Goal: Find specific page/section: Find specific page/section

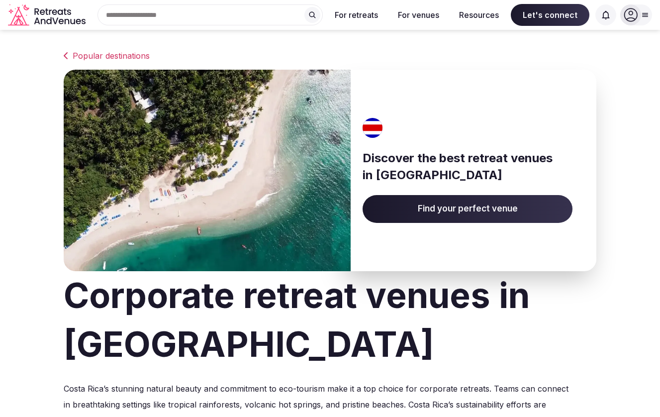
click at [447, 209] on span "Find your perfect venue" at bounding box center [468, 209] width 210 height 28
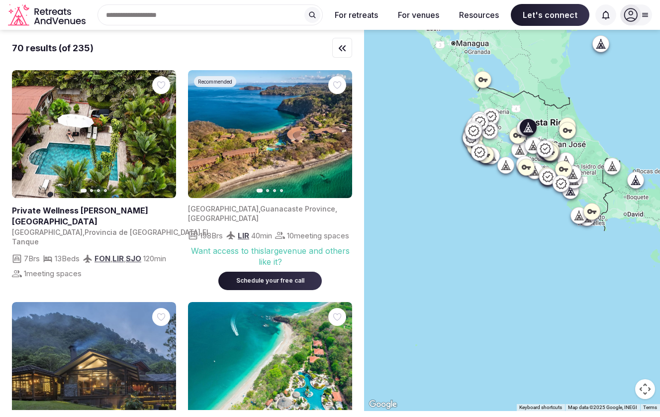
click at [160, 137] on icon "button" at bounding box center [162, 134] width 8 height 8
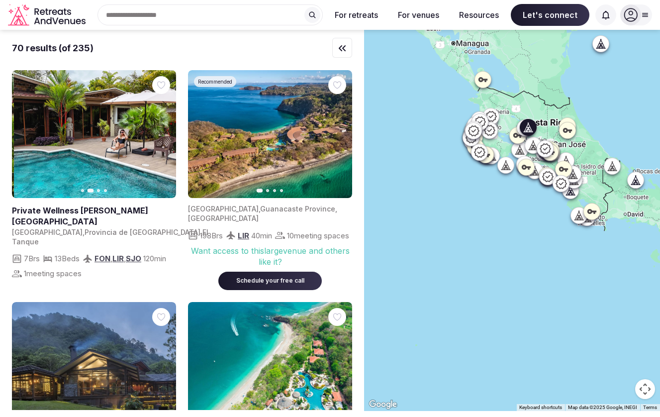
click at [160, 137] on icon "button" at bounding box center [162, 134] width 8 height 8
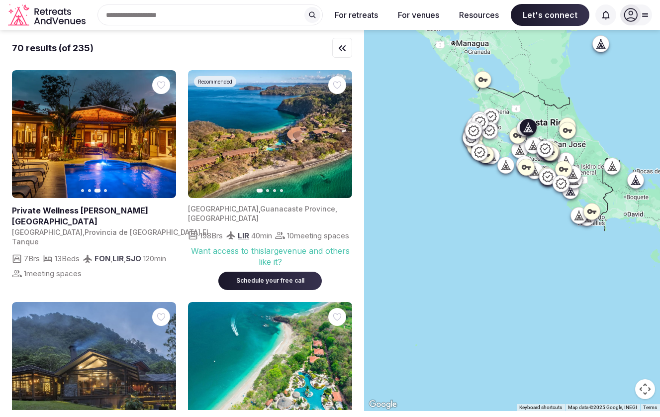
click at [160, 137] on icon "button" at bounding box center [162, 134] width 8 height 8
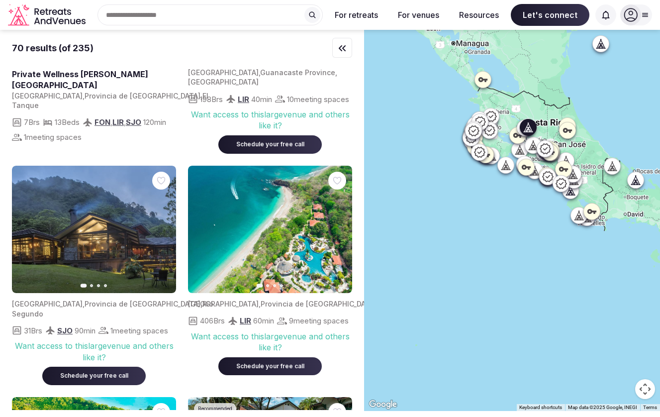
scroll to position [141, 0]
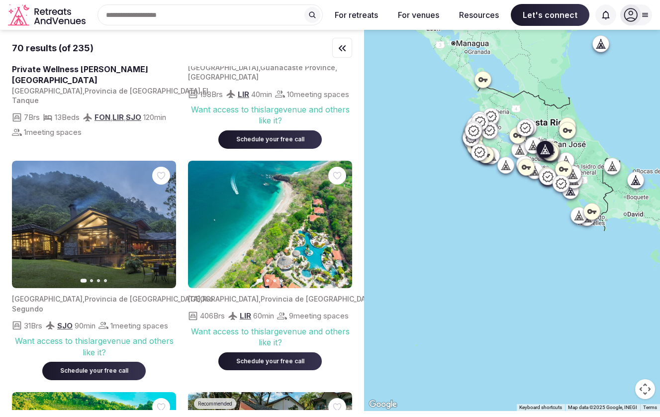
click at [163, 227] on icon "button" at bounding box center [163, 224] width 4 height 7
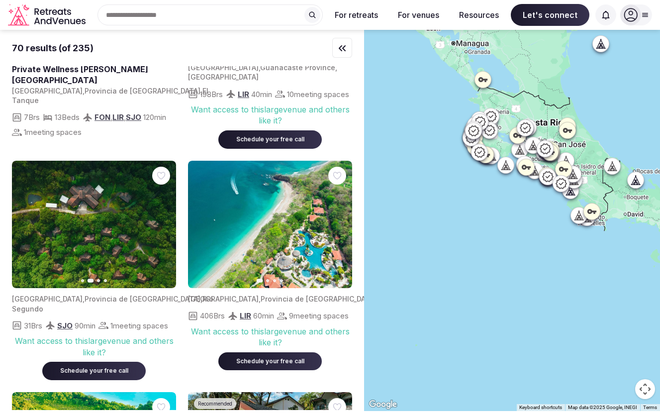
click at [163, 226] on icon "button" at bounding box center [162, 224] width 8 height 8
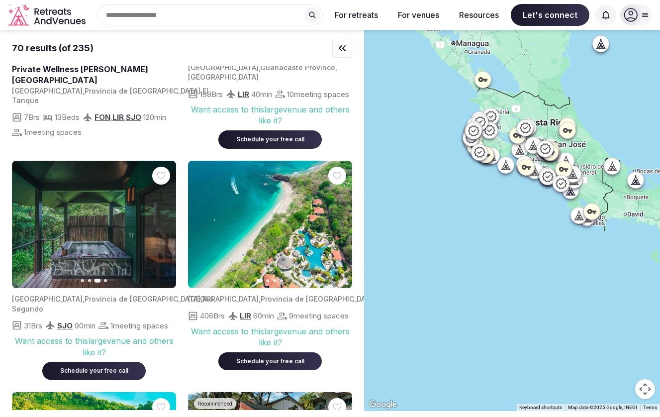
click at [163, 226] on icon "button" at bounding box center [162, 224] width 8 height 8
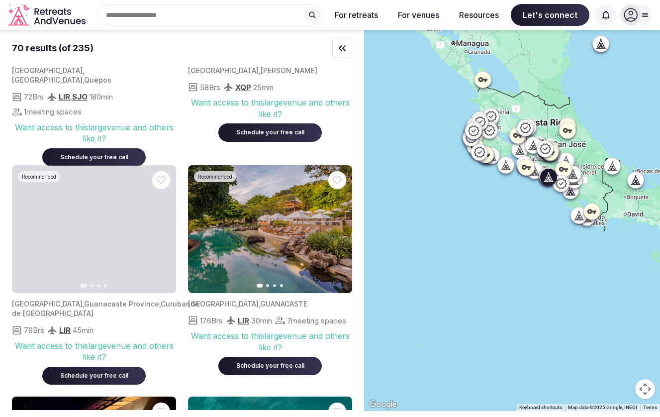
scroll to position [604, 0]
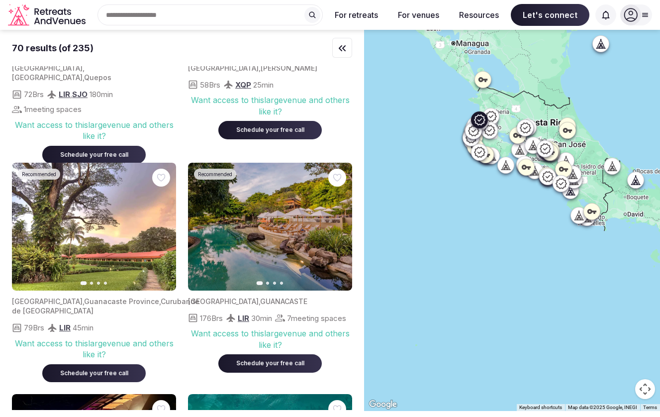
click at [334, 229] on icon "button" at bounding box center [338, 226] width 8 height 8
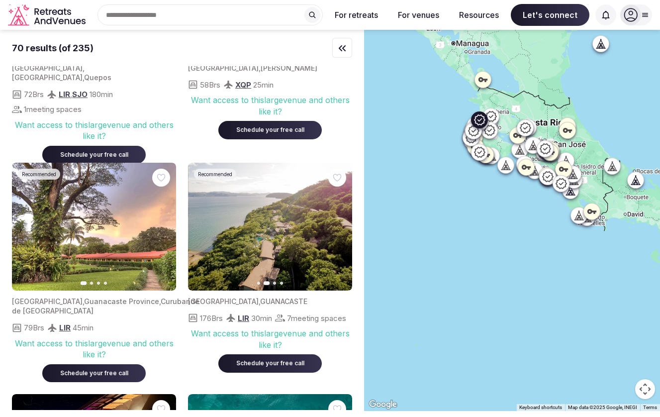
click at [334, 229] on icon "button" at bounding box center [338, 226] width 8 height 8
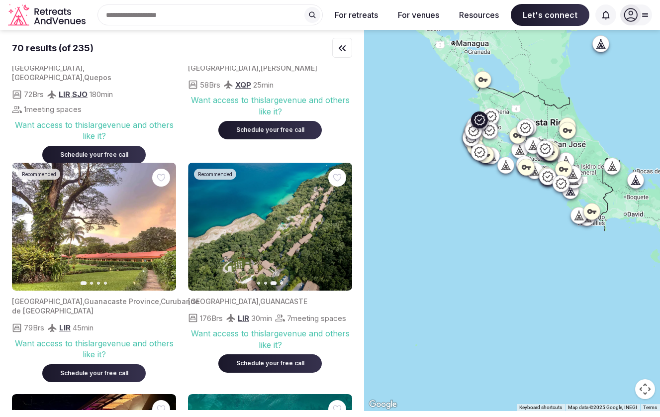
click at [334, 229] on icon "button" at bounding box center [338, 226] width 8 height 8
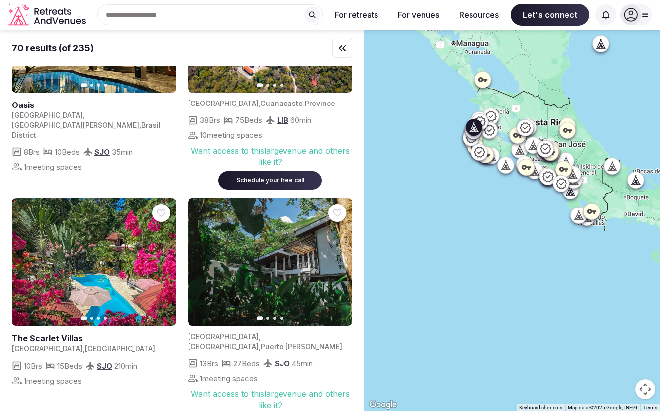
scroll to position [1067, 0]
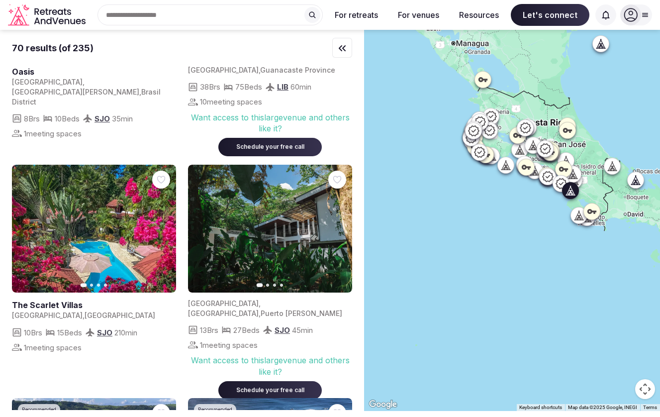
click at [157, 236] on button "Next slide" at bounding box center [162, 229] width 16 height 16
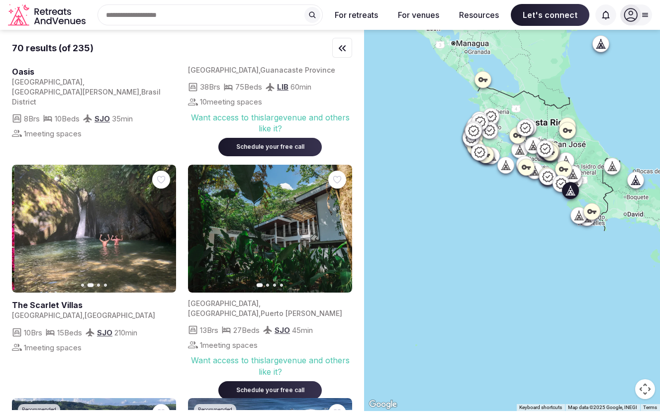
click at [158, 235] on button "Next slide" at bounding box center [162, 229] width 16 height 16
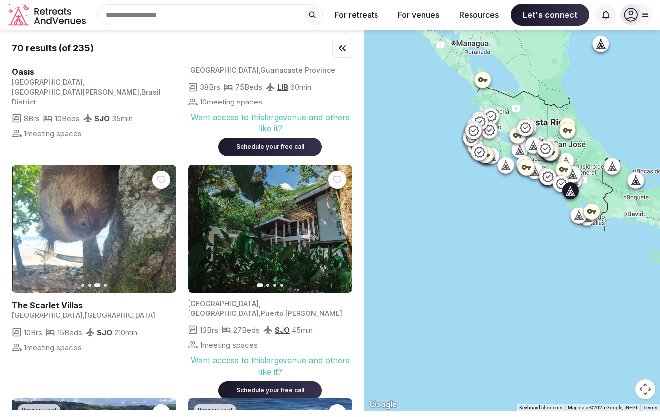
click at [158, 233] on icon "button" at bounding box center [162, 229] width 8 height 8
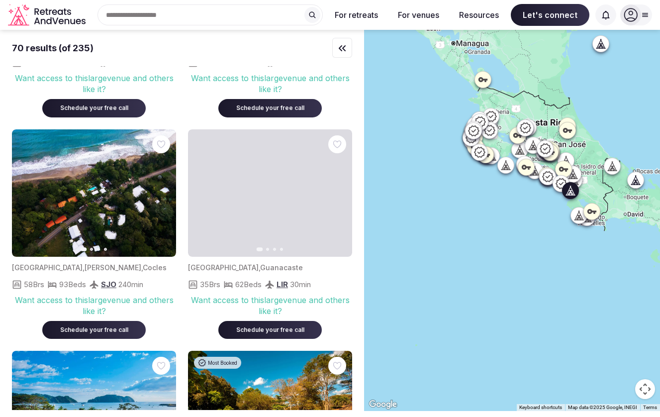
scroll to position [4720, 0]
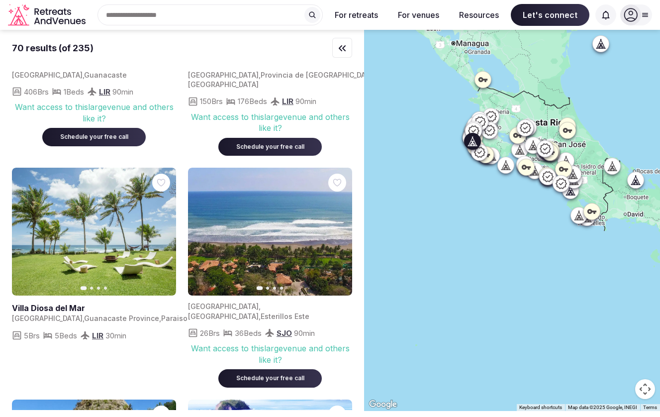
click at [165, 228] on icon "button" at bounding box center [162, 232] width 8 height 8
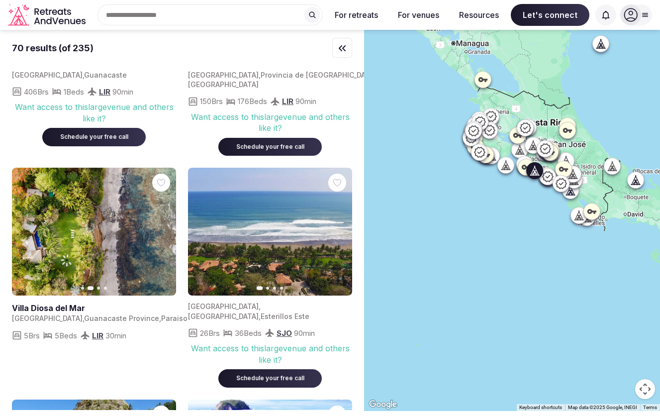
click at [337, 228] on icon "button" at bounding box center [338, 232] width 8 height 8
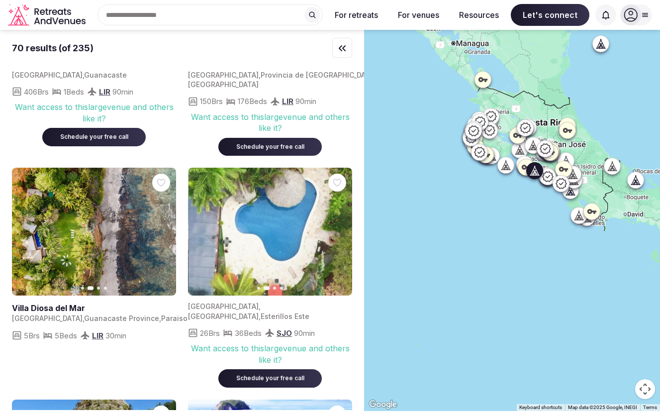
click at [337, 228] on icon "button" at bounding box center [338, 232] width 8 height 8
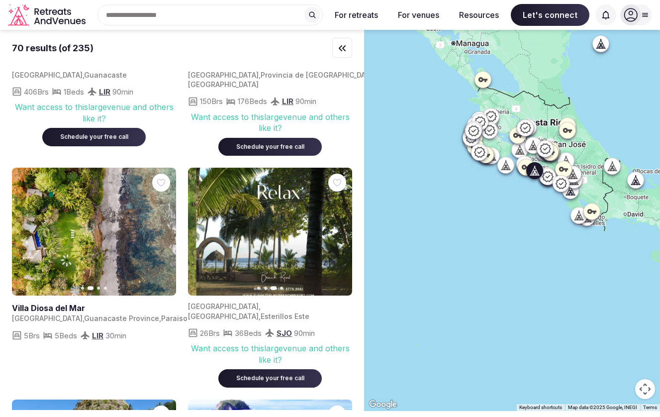
click at [337, 228] on icon "button" at bounding box center [338, 232] width 8 height 8
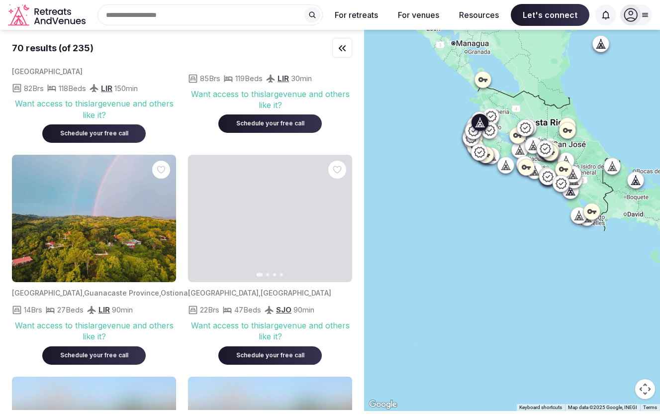
scroll to position [5429, 0]
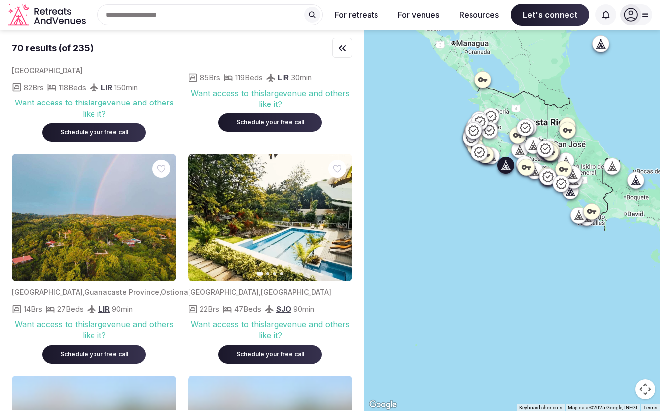
click at [341, 213] on icon "button" at bounding box center [338, 217] width 8 height 8
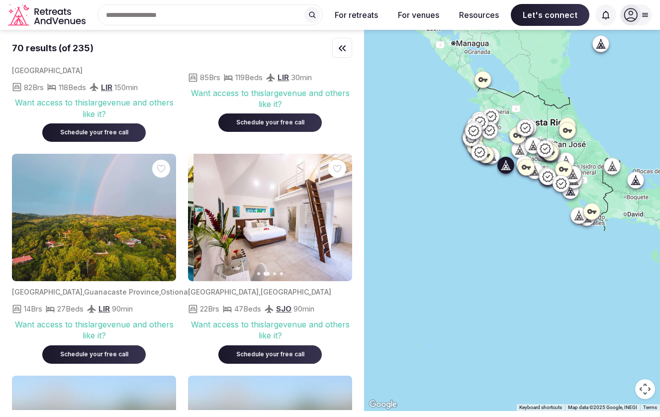
click at [341, 213] on icon "button" at bounding box center [338, 217] width 8 height 8
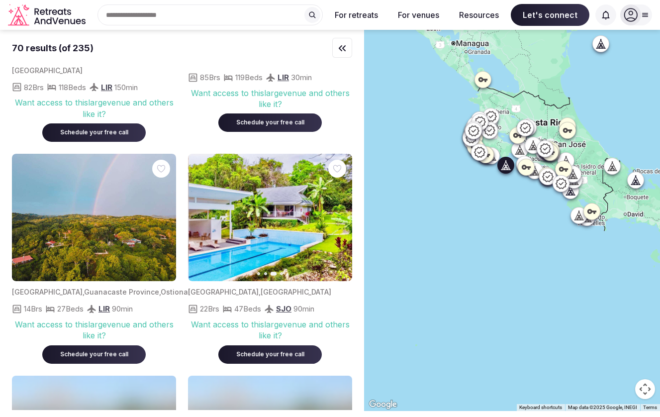
click at [341, 213] on icon "button" at bounding box center [338, 217] width 8 height 8
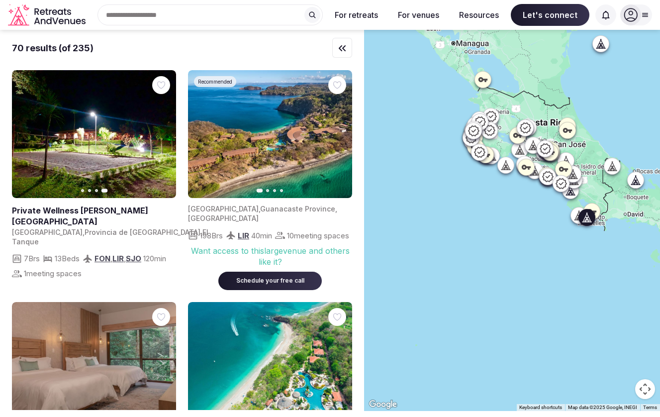
scroll to position [0, 0]
click at [337, 133] on icon "button" at bounding box center [338, 134] width 8 height 8
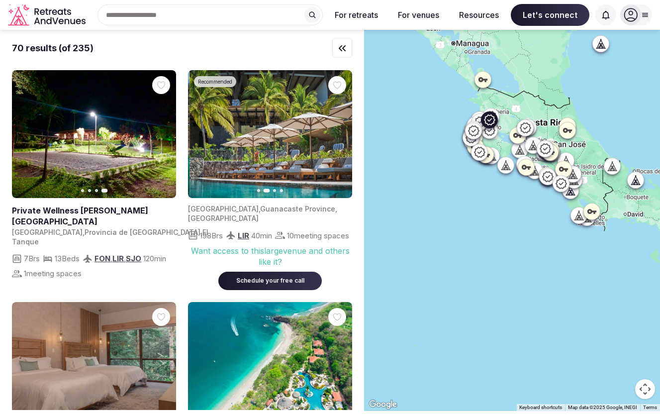
click at [337, 133] on icon "button" at bounding box center [338, 134] width 8 height 8
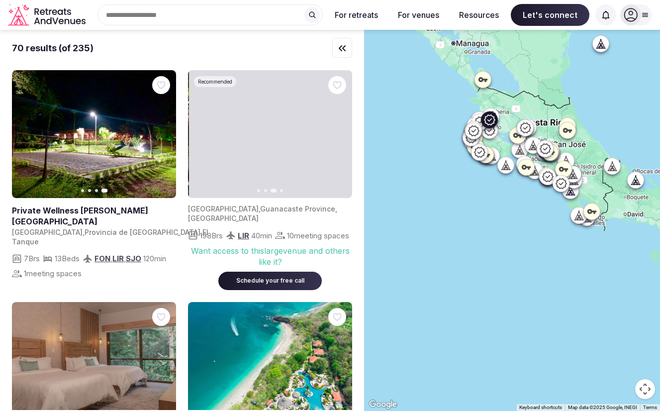
click at [337, 133] on icon "button" at bounding box center [338, 134] width 8 height 8
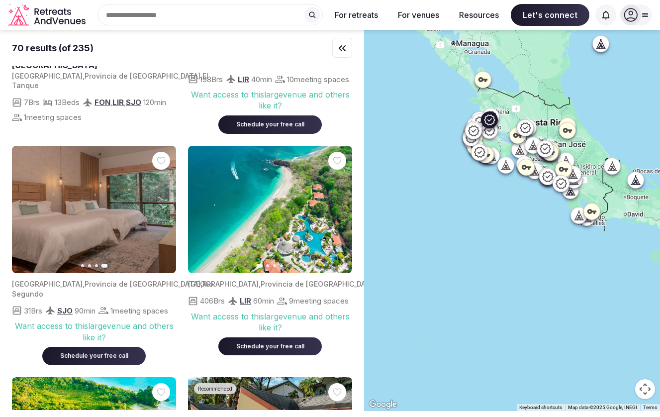
scroll to position [164, 0]
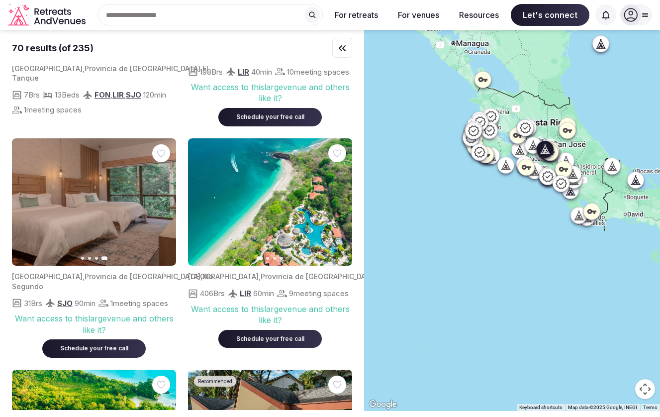
click at [111, 221] on img at bounding box center [94, 202] width 164 height 128
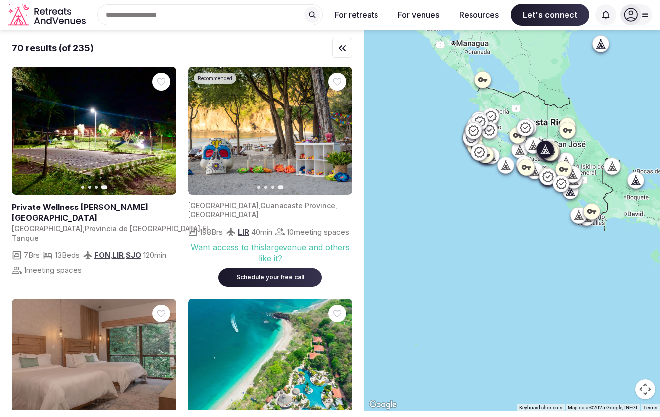
scroll to position [0, 0]
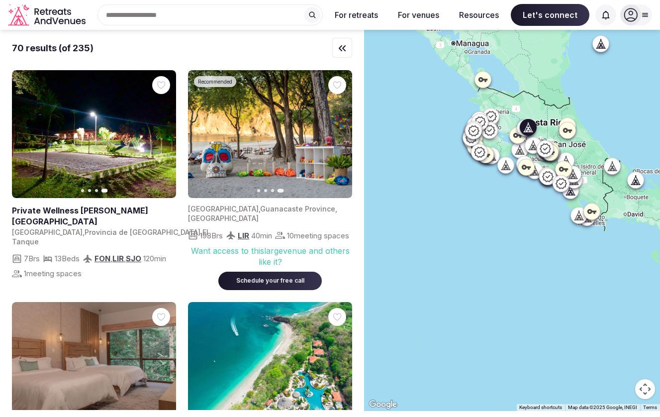
click at [28, 134] on icon "button" at bounding box center [26, 134] width 8 height 8
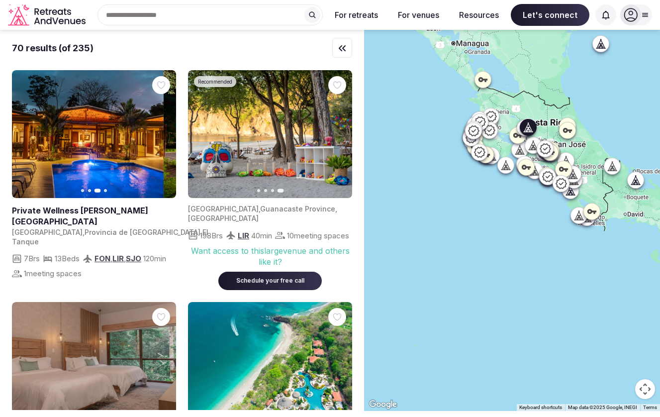
click at [26, 134] on icon "button" at bounding box center [26, 134] width 8 height 8
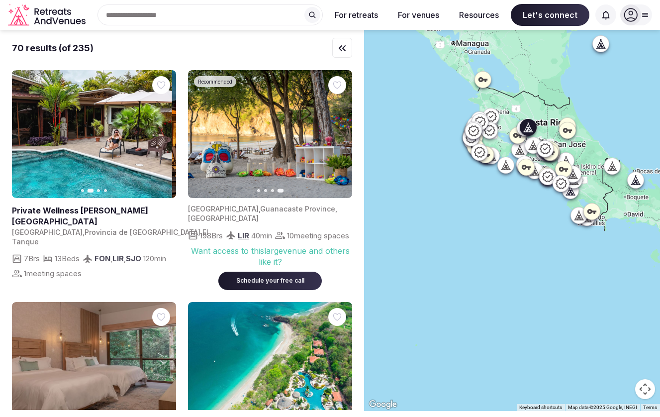
click at [26, 134] on icon "button" at bounding box center [26, 134] width 8 height 8
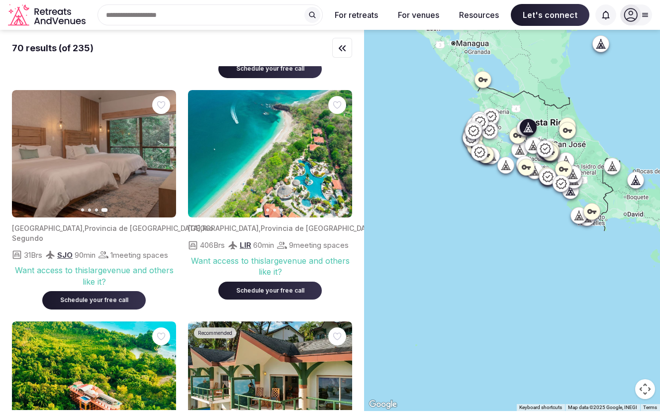
scroll to position [214, 0]
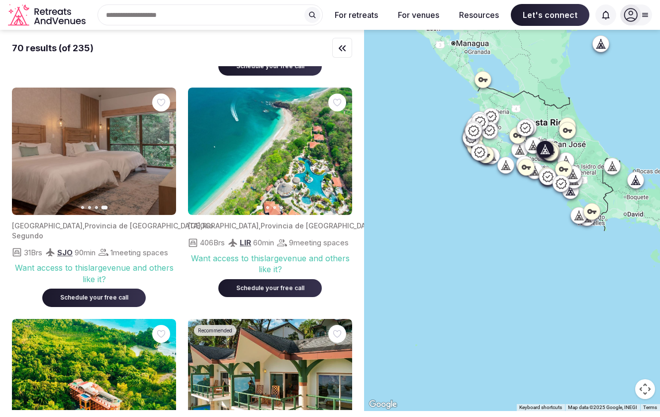
click at [93, 182] on img at bounding box center [94, 152] width 164 height 128
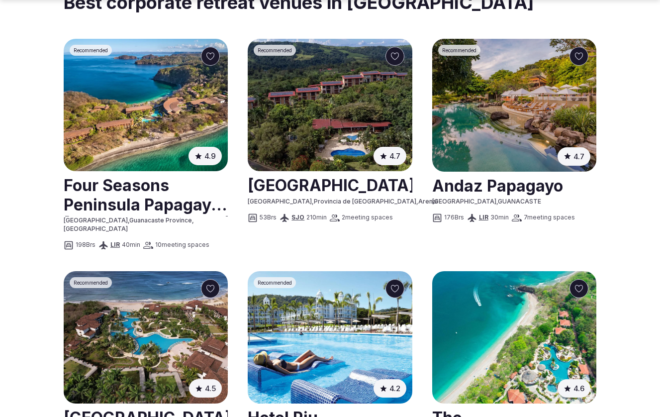
scroll to position [518, 0]
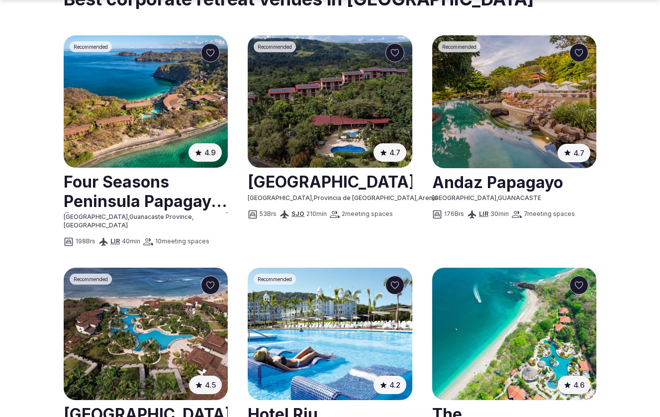
click at [169, 114] on img at bounding box center [146, 101] width 164 height 133
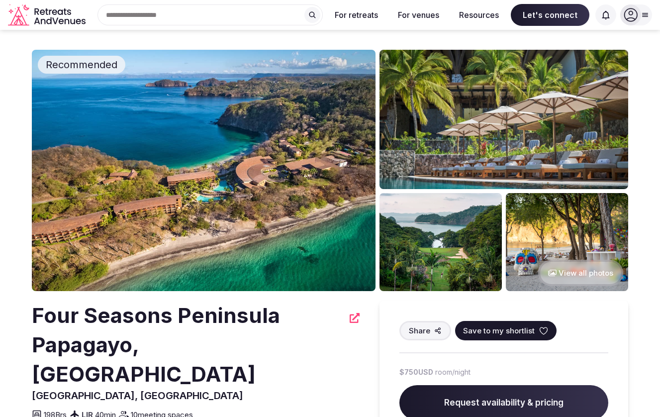
click at [596, 275] on button "View all photos" at bounding box center [580, 273] width 85 height 26
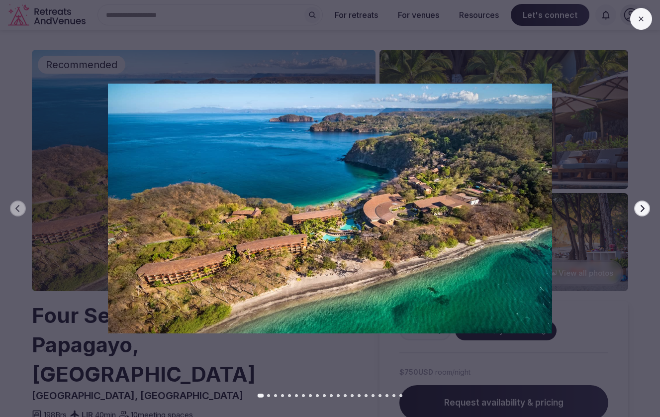
click at [642, 209] on icon "button" at bounding box center [642, 209] width 8 height 8
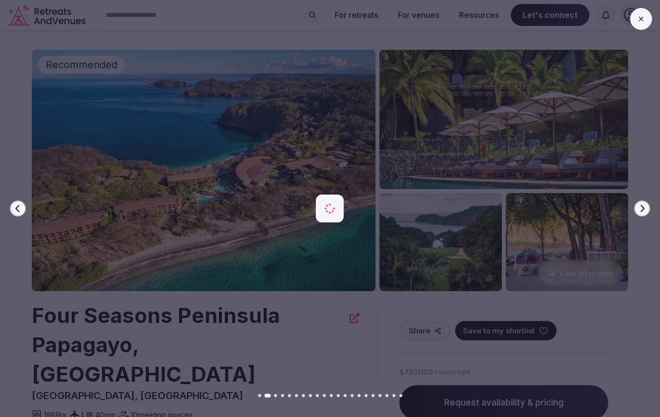
click at [642, 209] on icon "button" at bounding box center [642, 209] width 8 height 8
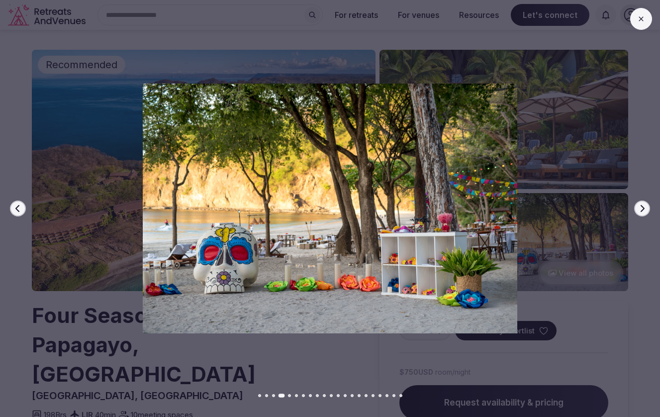
click at [642, 209] on icon "button" at bounding box center [642, 209] width 8 height 8
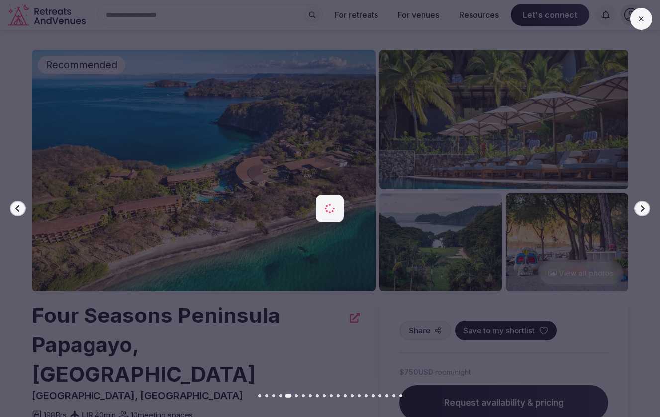
click at [642, 209] on icon "button" at bounding box center [642, 209] width 8 height 8
click at [641, 209] on icon "button" at bounding box center [642, 209] width 8 height 8
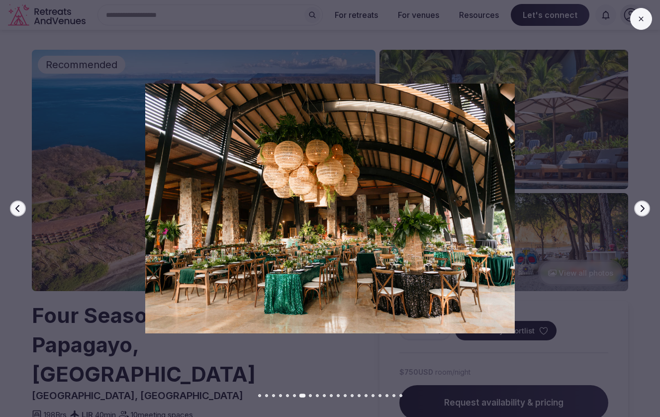
click at [641, 209] on icon "button" at bounding box center [642, 209] width 8 height 8
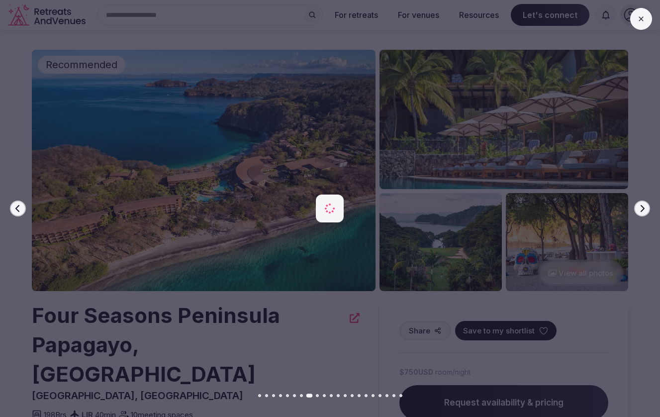
click at [641, 209] on icon "button" at bounding box center [642, 209] width 8 height 8
click at [600, 235] on div at bounding box center [326, 209] width 668 height 250
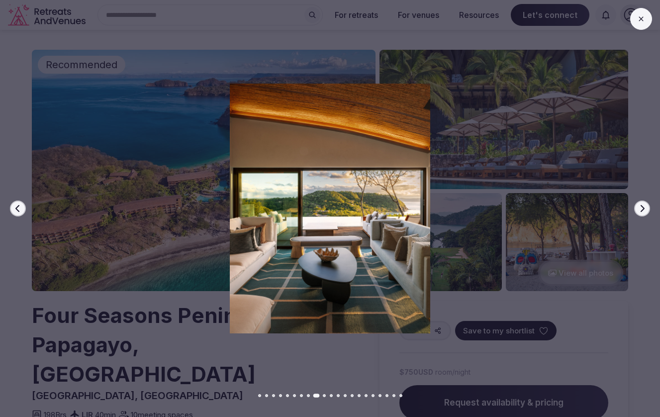
click at [645, 25] on button at bounding box center [641, 19] width 22 height 22
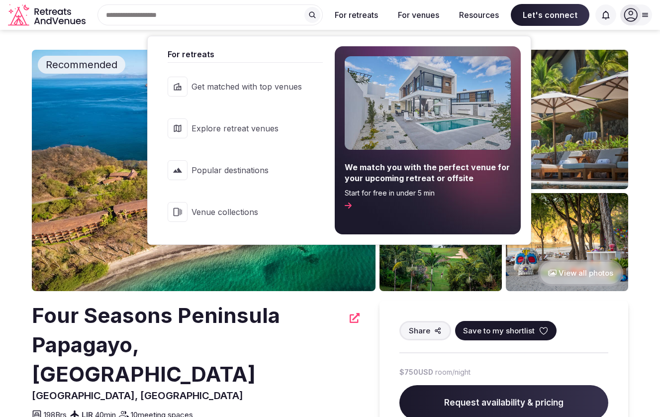
click at [364, 18] on button "For retreats" at bounding box center [356, 15] width 59 height 22
click at [392, 213] on link "We match you with the perfect venue for your upcoming retreat or offsite Start …" at bounding box center [428, 140] width 186 height 188
